Goal: Transaction & Acquisition: Purchase product/service

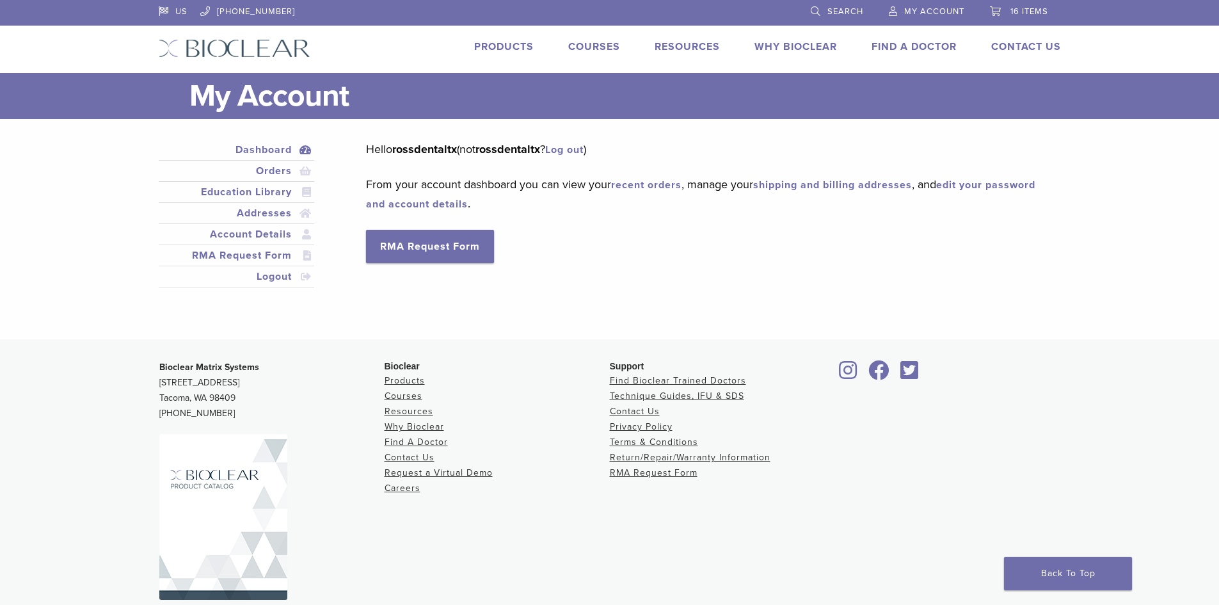
click at [1016, 10] on span "16 items" at bounding box center [1029, 11] width 38 height 10
click at [1010, 8] on span "16 items" at bounding box center [1029, 11] width 38 height 10
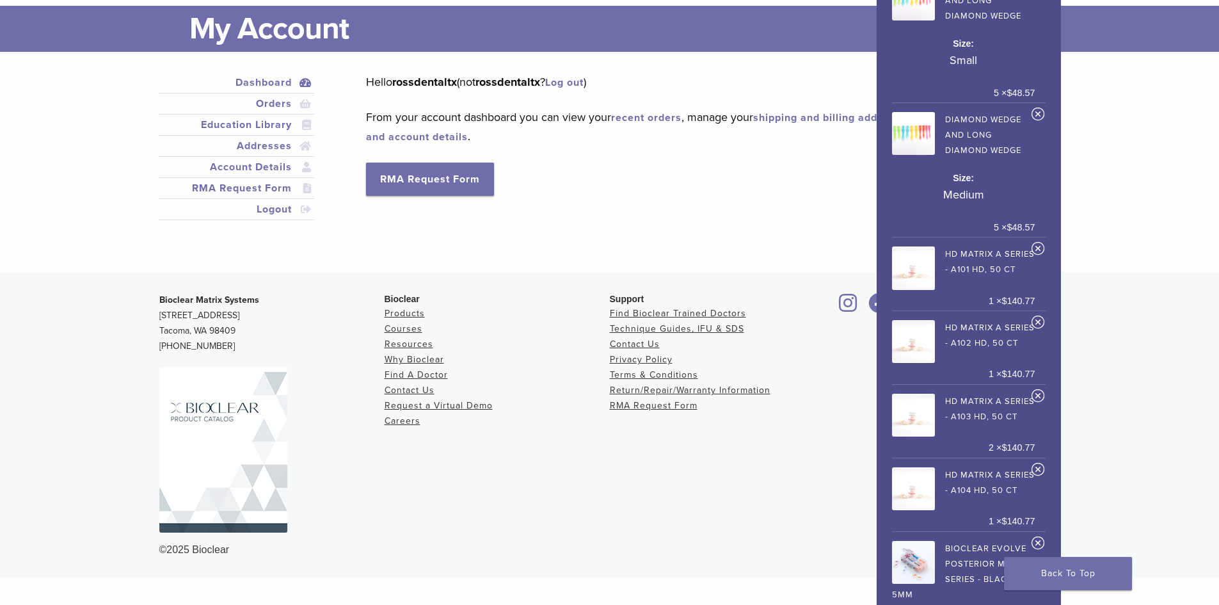
scroll to position [182, 0]
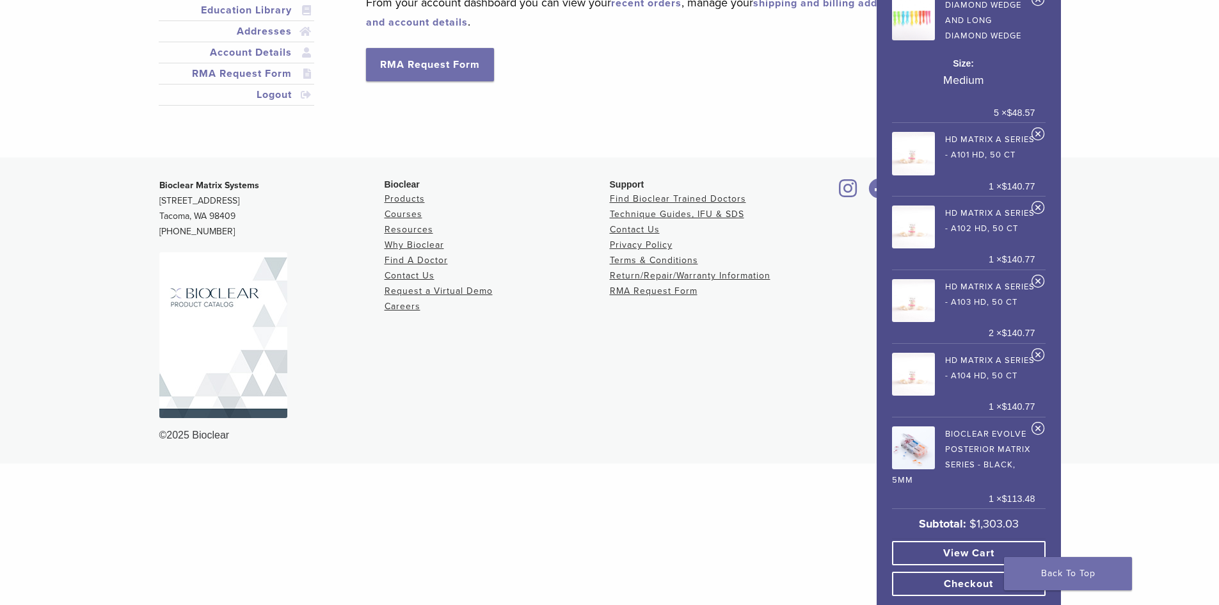
click at [960, 543] on link "View cart" at bounding box center [969, 553] width 154 height 24
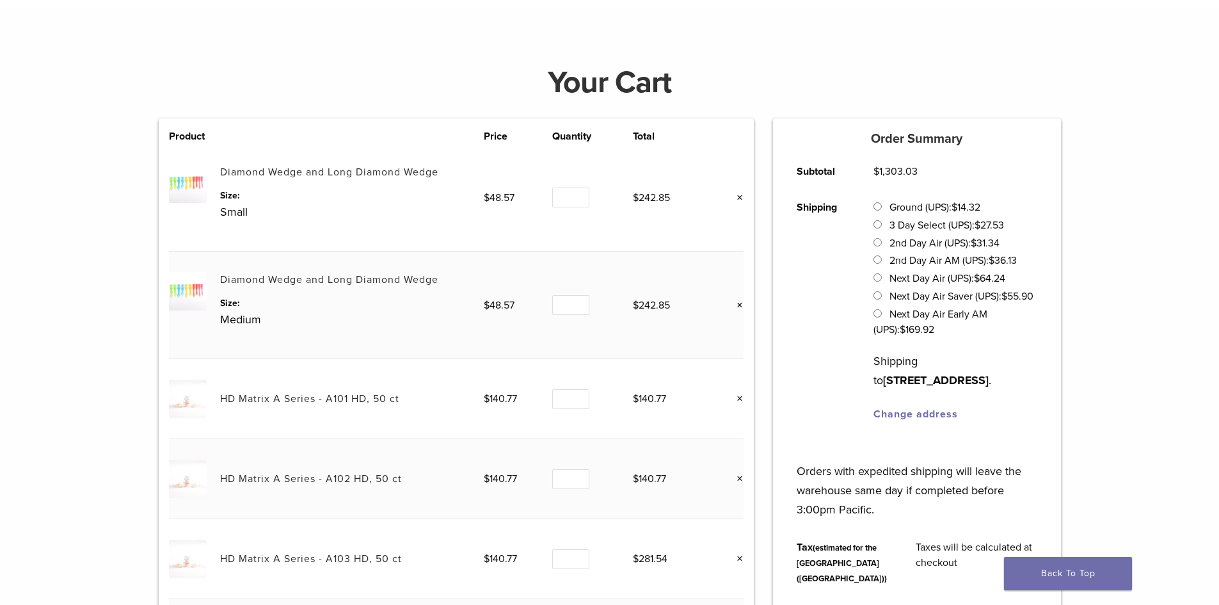
scroll to position [64, 0]
click at [374, 176] on link "Diamond Wedge and Long Diamond Wedge" at bounding box center [329, 173] width 218 height 13
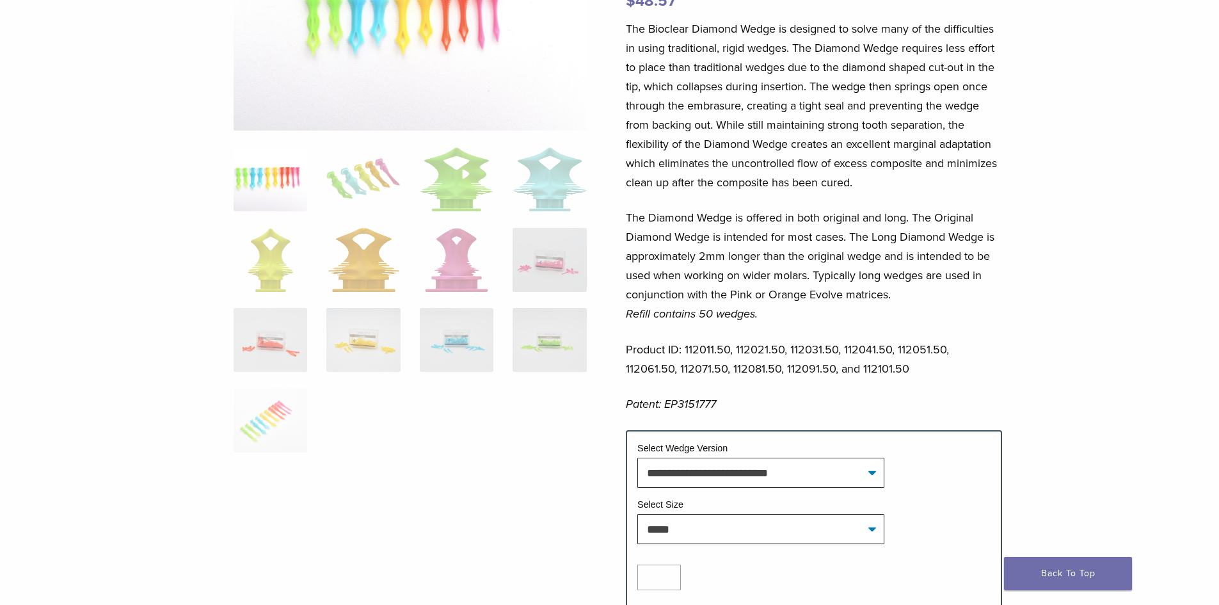
scroll to position [320, 0]
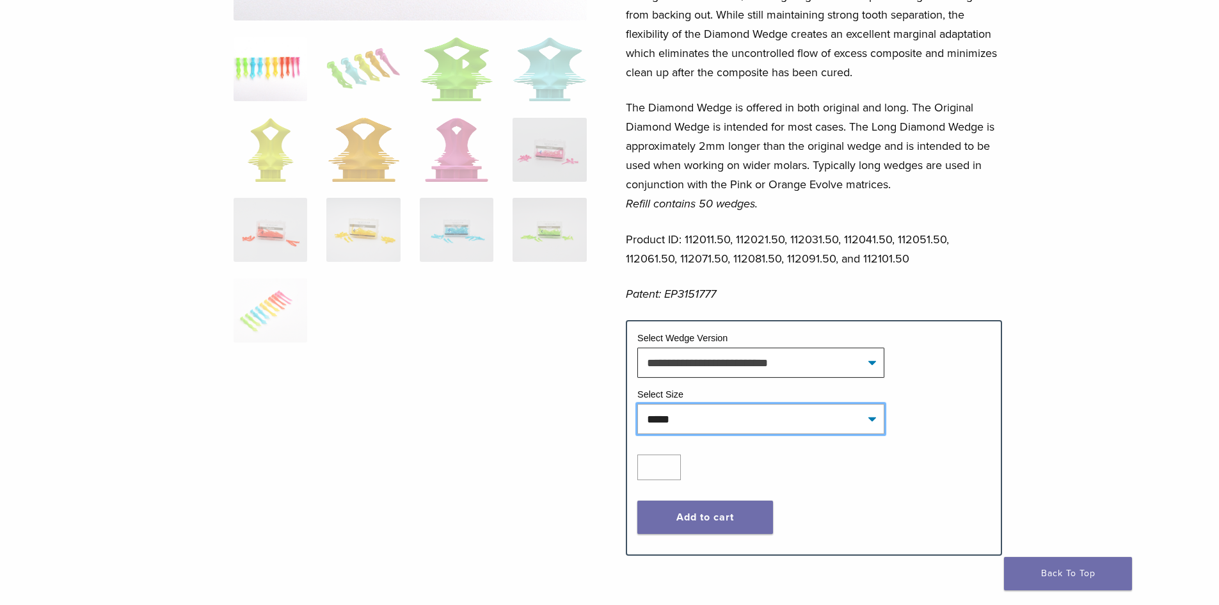
click at [756, 414] on select "**********" at bounding box center [760, 418] width 247 height 29
click at [637, 404] on select "**********" at bounding box center [760, 418] width 247 height 29
select select "*****"
click at [670, 464] on input "*" at bounding box center [659, 467] width 44 height 26
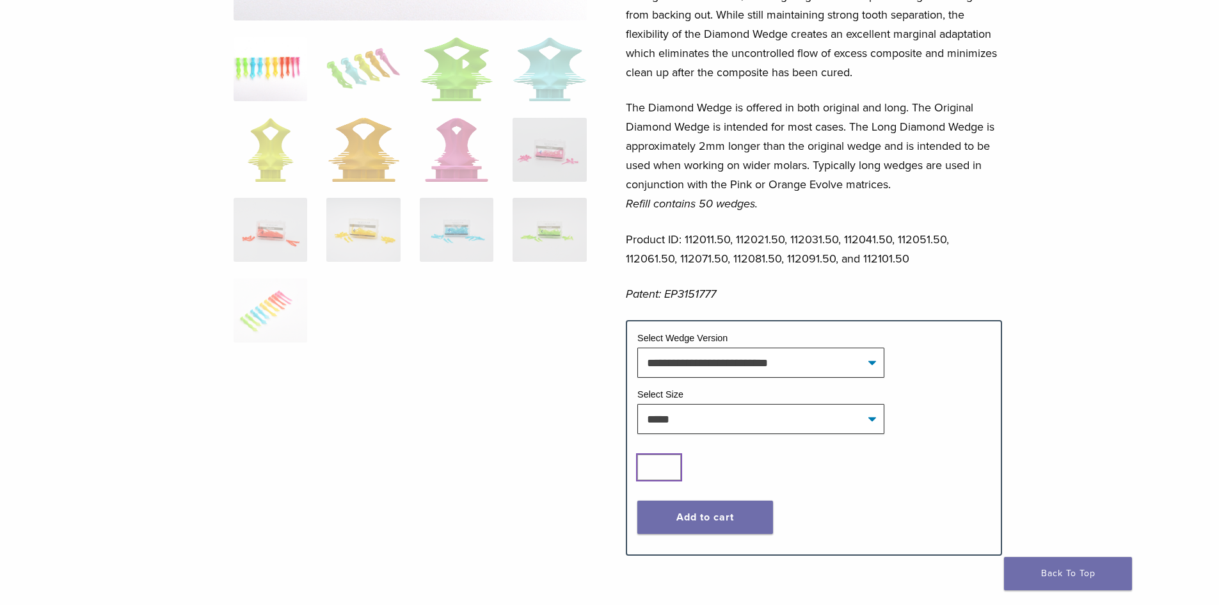
click at [670, 464] on input "*" at bounding box center [659, 467] width 44 height 26
type input "*"
click at [670, 464] on input "*" at bounding box center [659, 467] width 44 height 26
click at [699, 507] on button "Add to cart" at bounding box center [705, 516] width 136 height 33
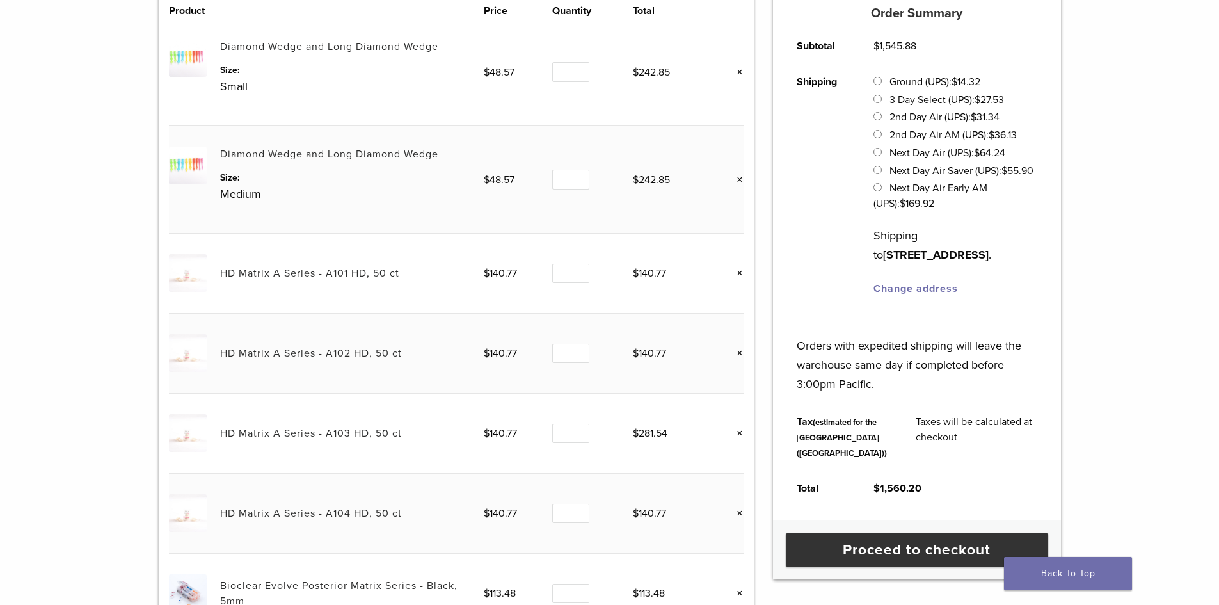
scroll to position [256, 0]
